Goal: Transaction & Acquisition: Purchase product/service

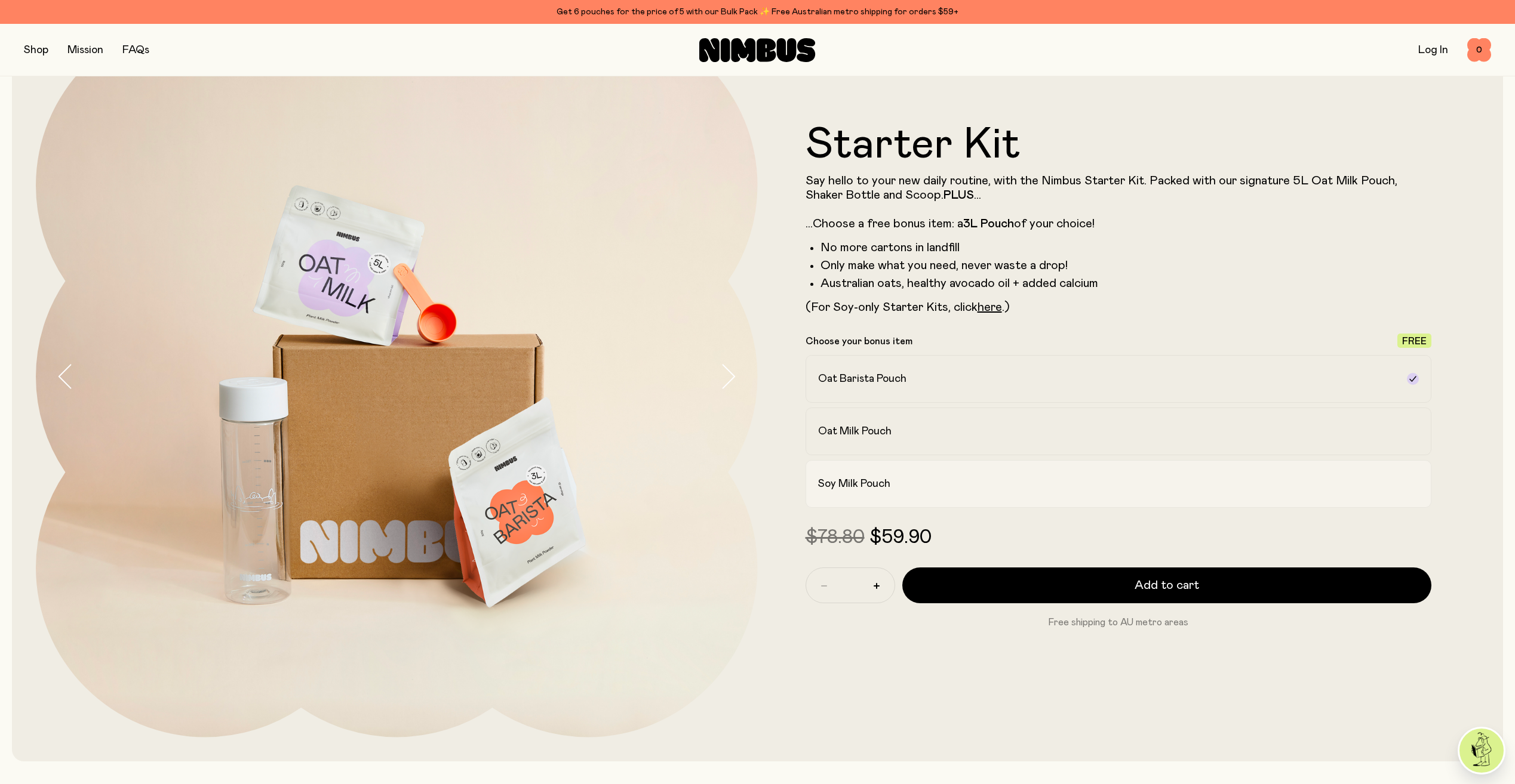
scroll to position [119, 0]
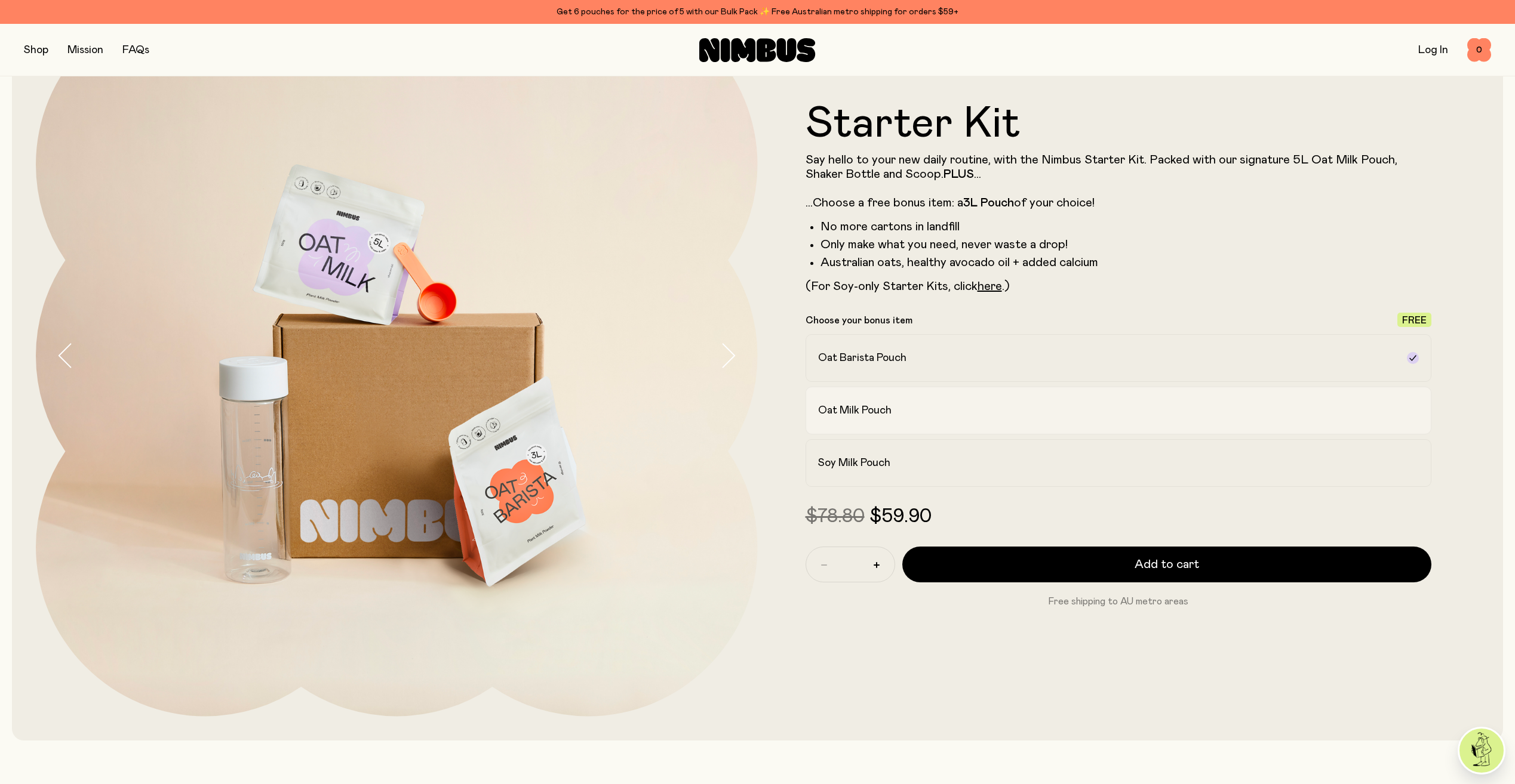
click at [1013, 413] on div "Oat Milk Pouch" at bounding box center [1108, 410] width 580 height 14
click at [1024, 372] on label "Oat Barista Pouch" at bounding box center [1118, 358] width 626 height 48
click at [878, 414] on h2 "Oat Milk Pouch" at bounding box center [855, 410] width 74 height 14
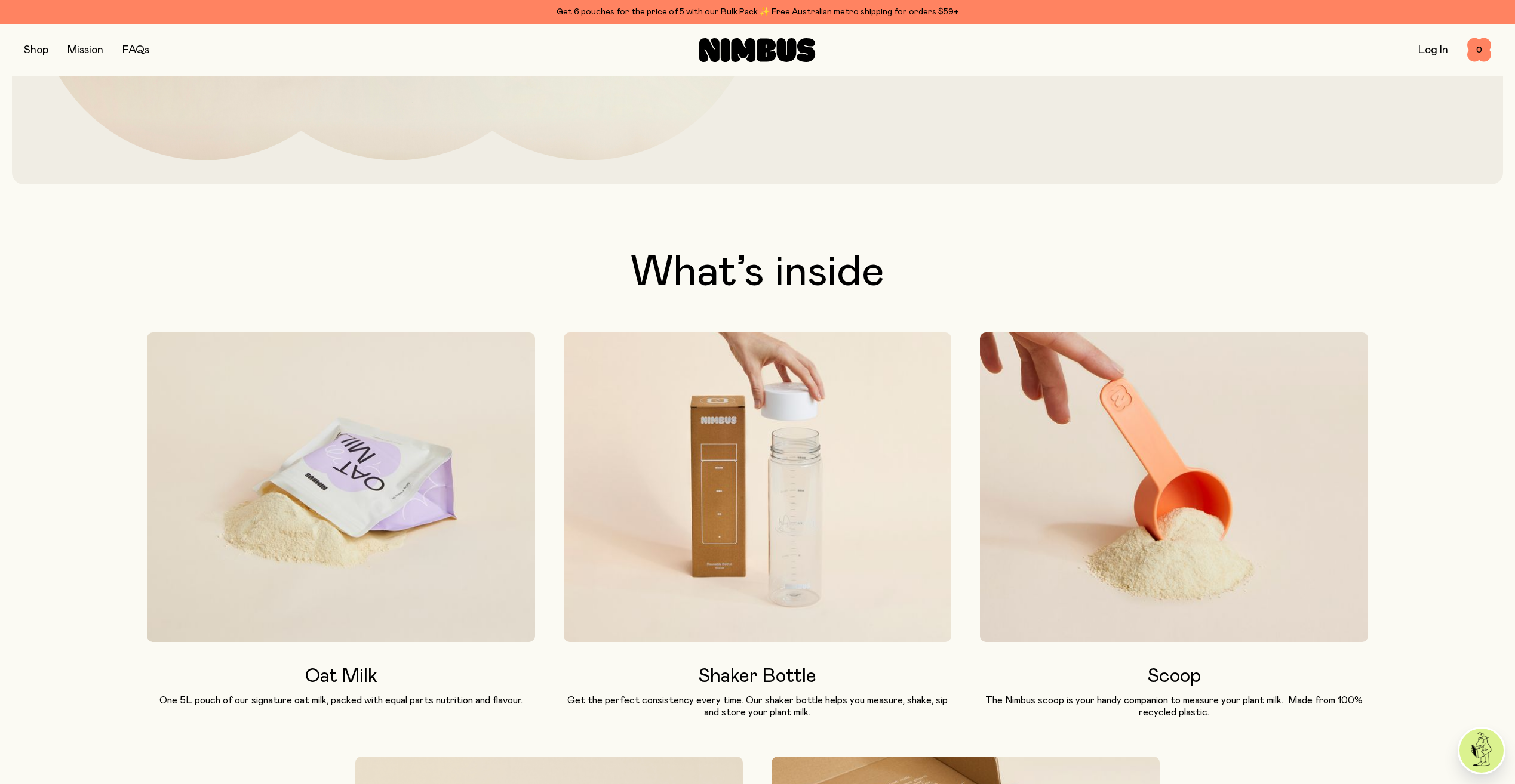
scroll to position [0, 0]
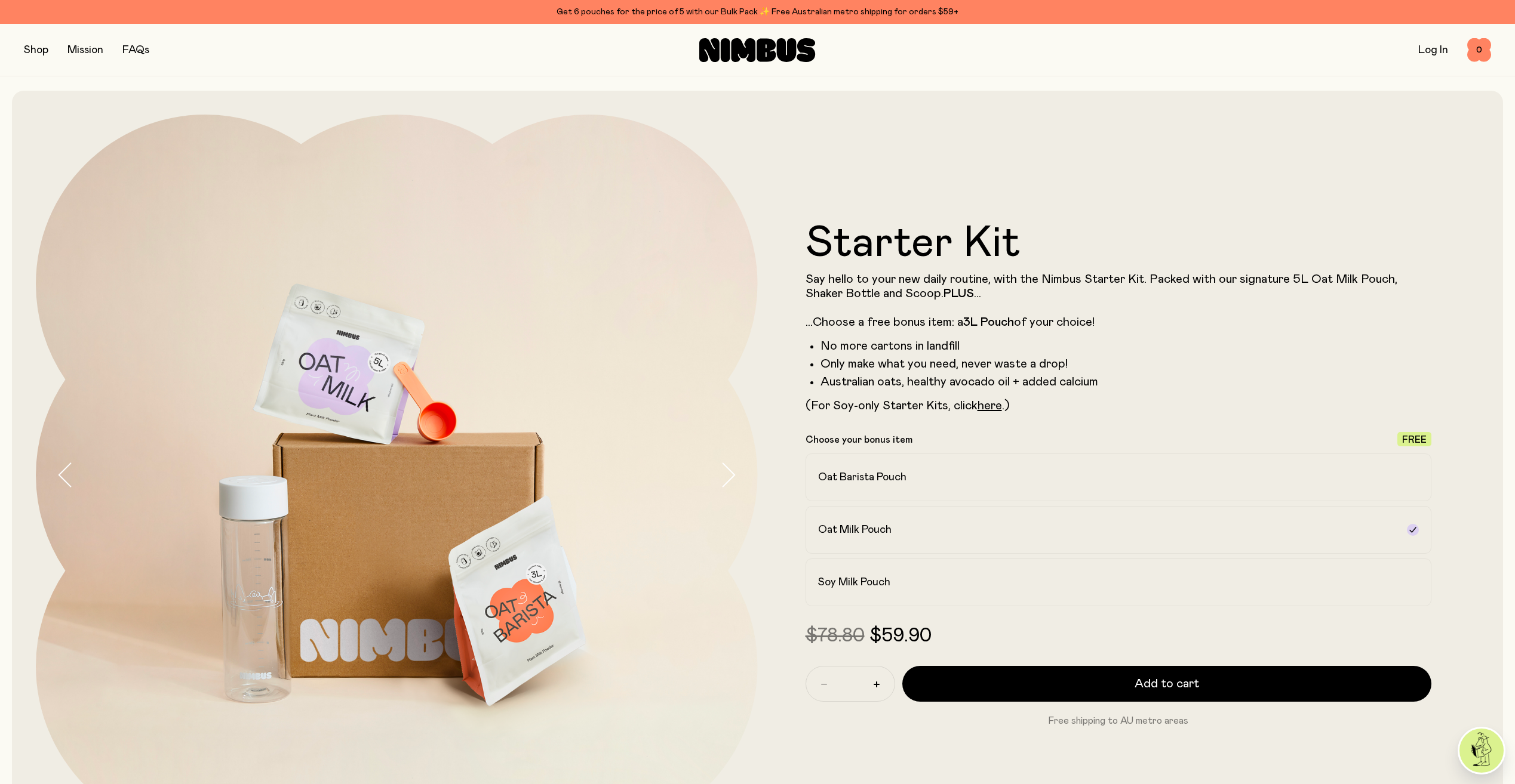
drag, startPoint x: 887, startPoint y: 683, endPoint x: 766, endPoint y: 469, distance: 245.8
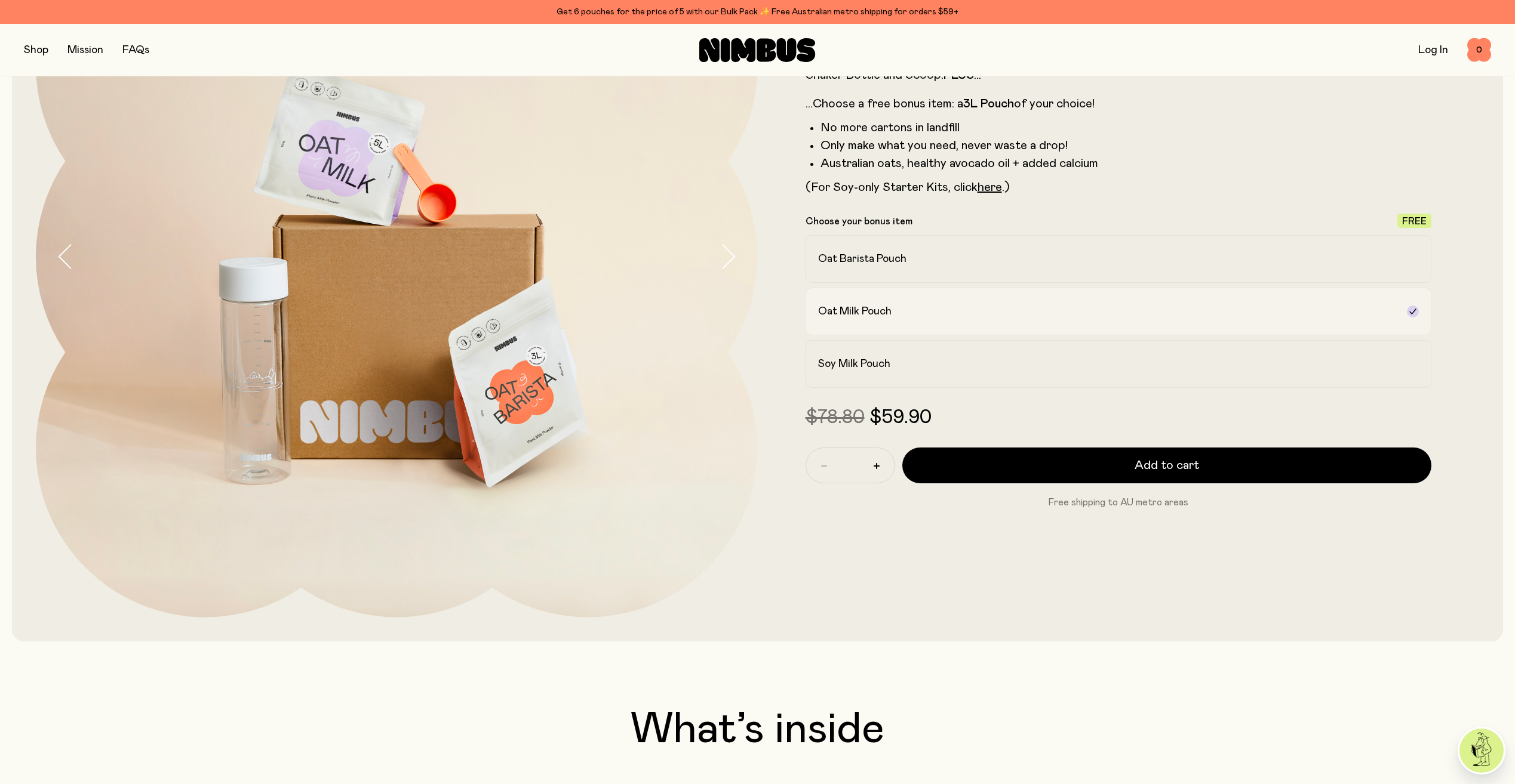
scroll to position [238, 0]
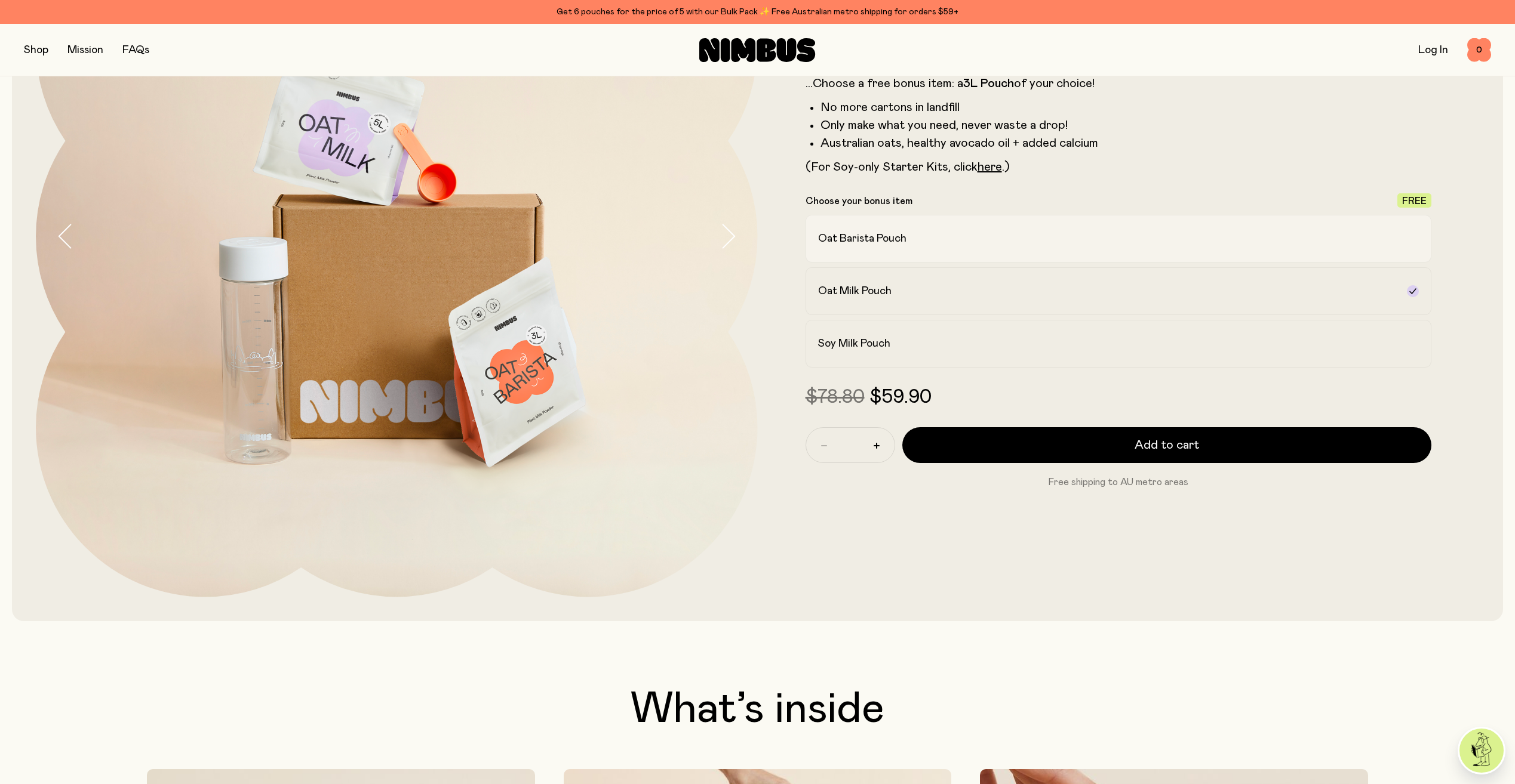
click at [886, 229] on label "Oat Barista Pouch" at bounding box center [1118, 239] width 626 height 48
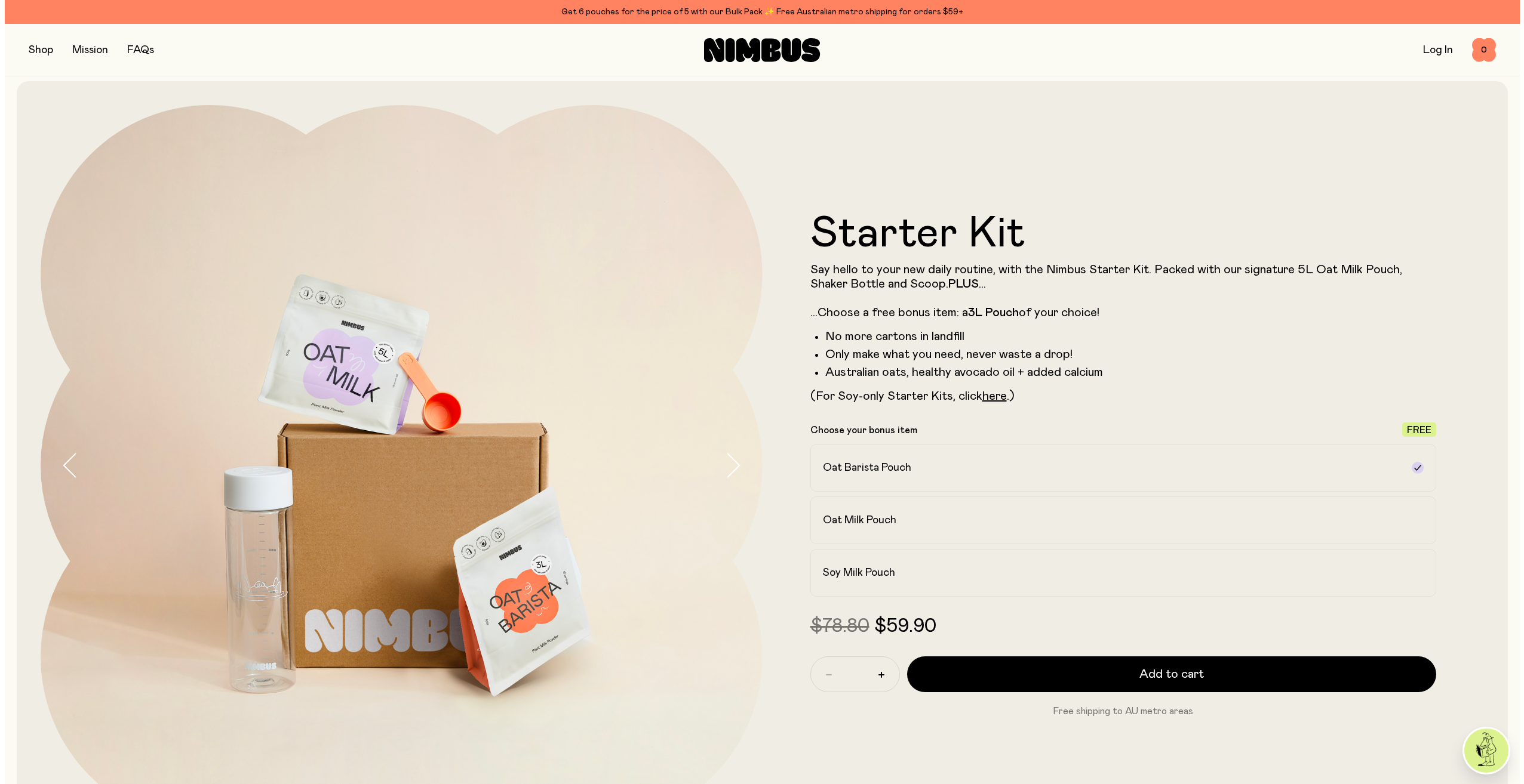
scroll to position [0, 0]
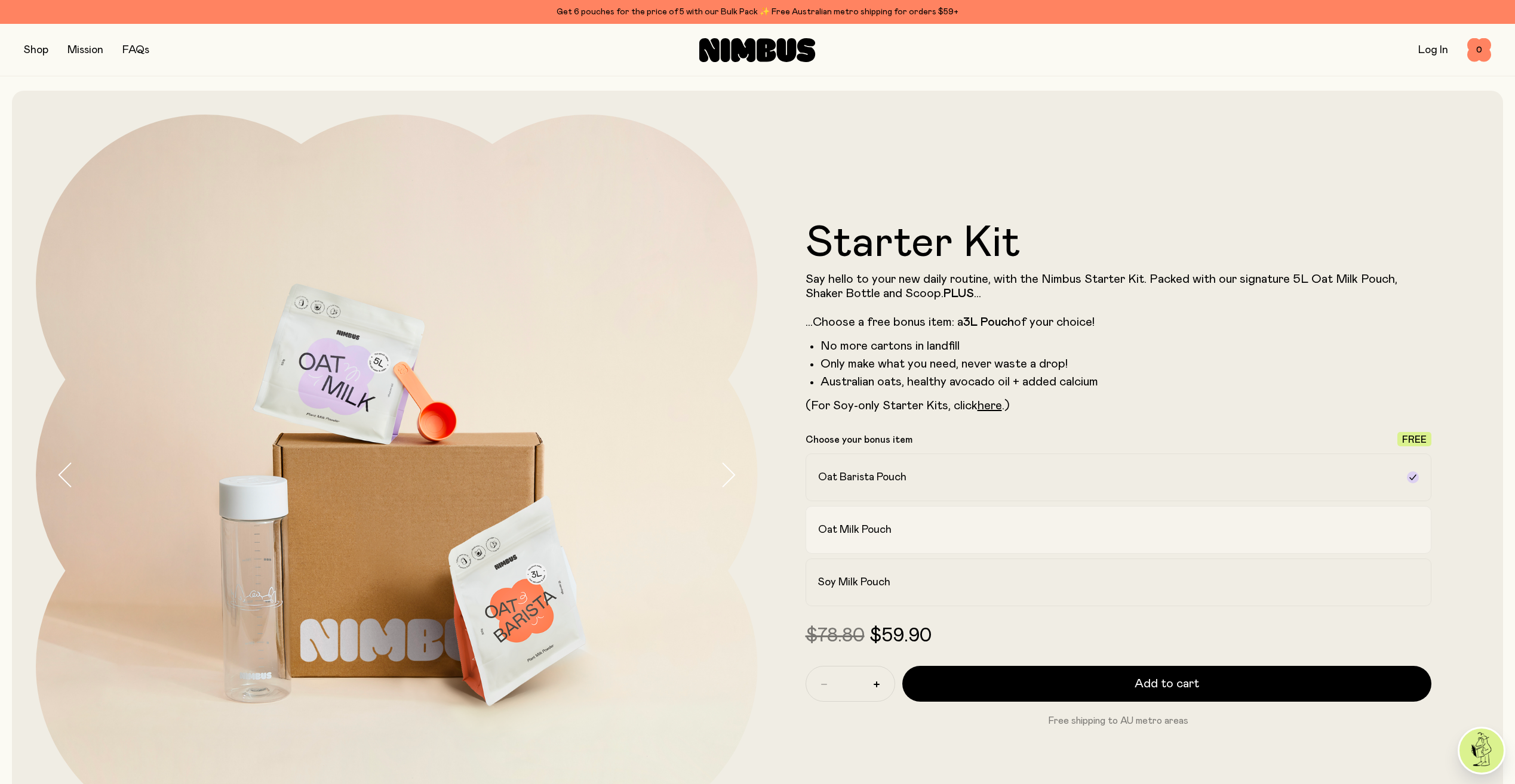
click at [914, 522] on label "Oat Milk Pouch" at bounding box center [1118, 530] width 626 height 48
click at [934, 488] on label "Oat Barista Pouch" at bounding box center [1118, 477] width 626 height 48
click at [939, 531] on div "Oat Milk Pouch" at bounding box center [1108, 529] width 580 height 14
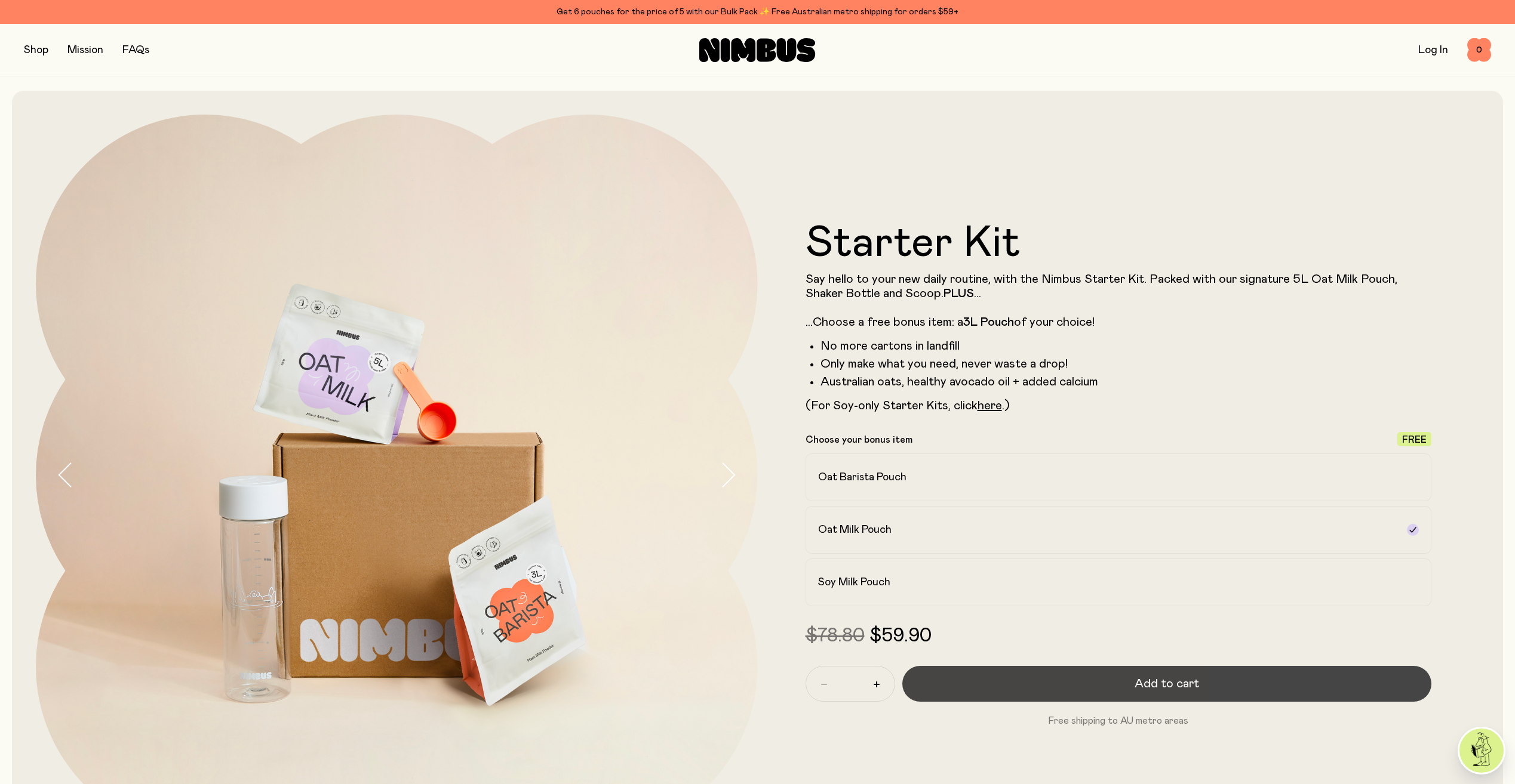
click at [1028, 687] on button "Add to cart" at bounding box center [1167, 684] width 530 height 36
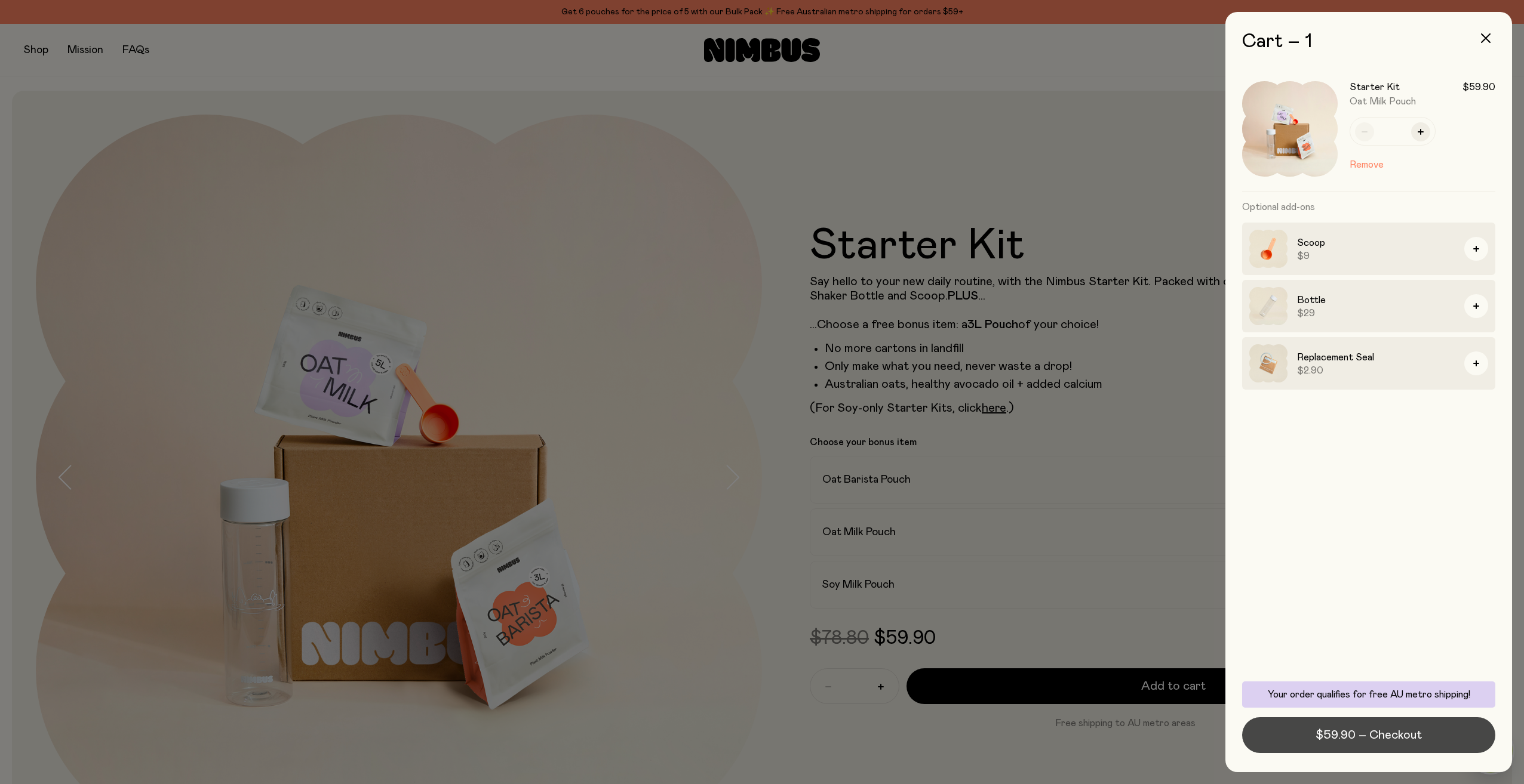
click at [1366, 727] on span "$59.90 – Checkout" at bounding box center [1369, 735] width 106 height 16
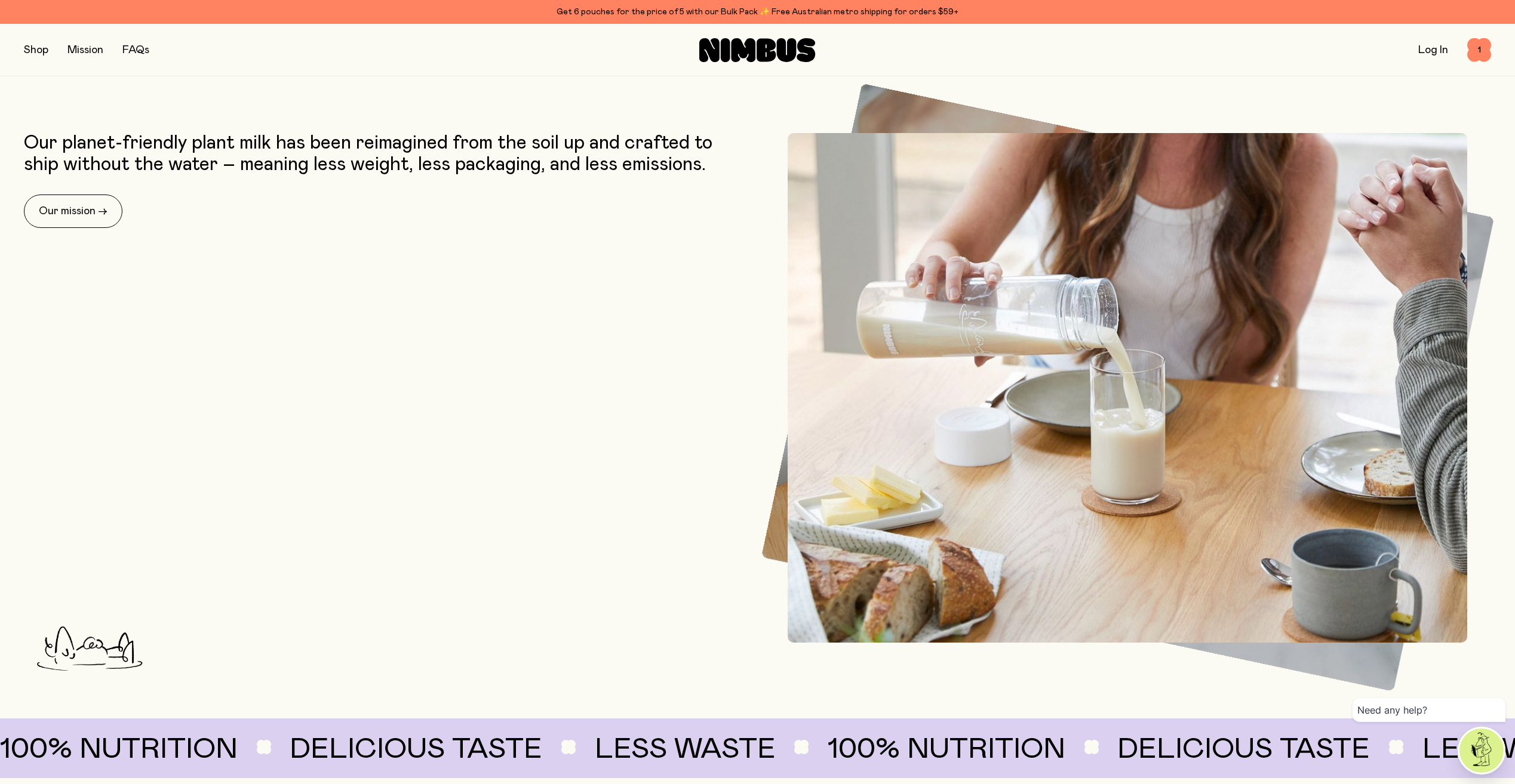
scroll to position [537, 0]
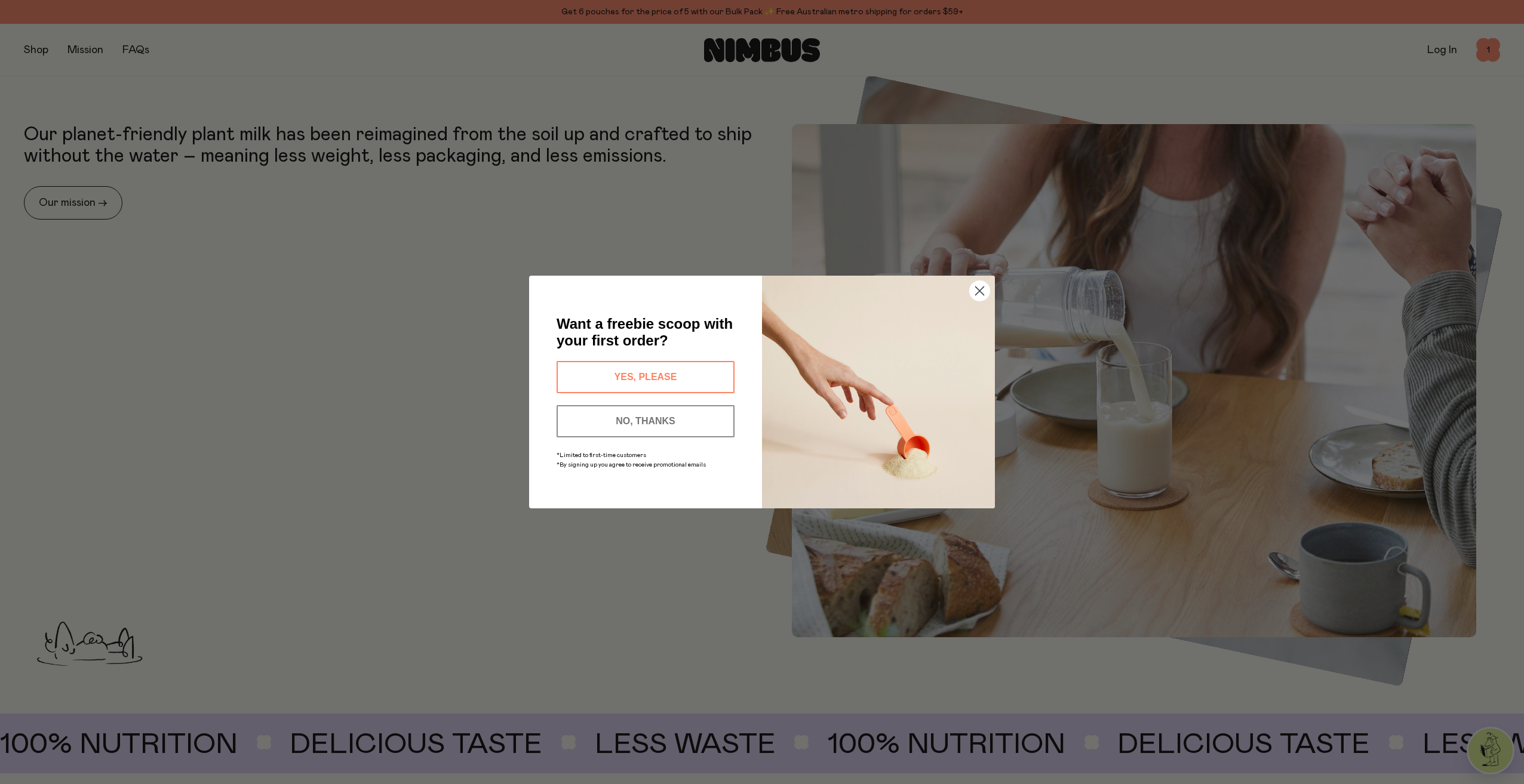
click at [989, 292] on circle "Close dialog" at bounding box center [980, 291] width 20 height 19
